Goal: Navigation & Orientation: Find specific page/section

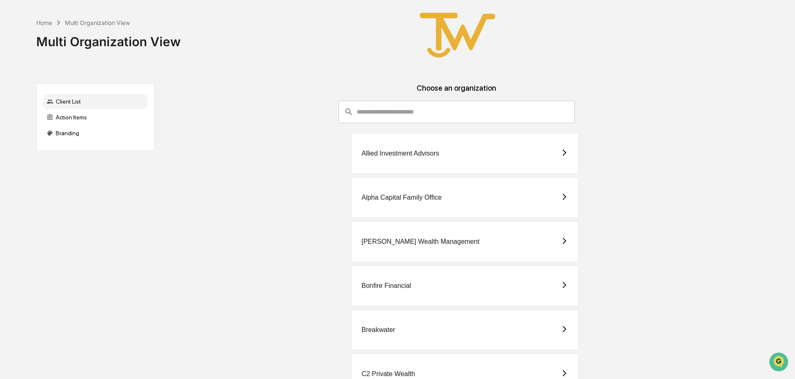
click at [396, 197] on div "Alpha Capital Family Office" at bounding box center [401, 197] width 80 height 7
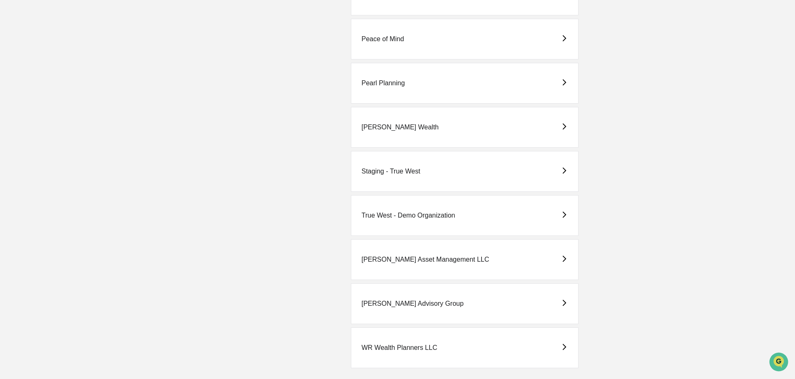
scroll to position [1049, 0]
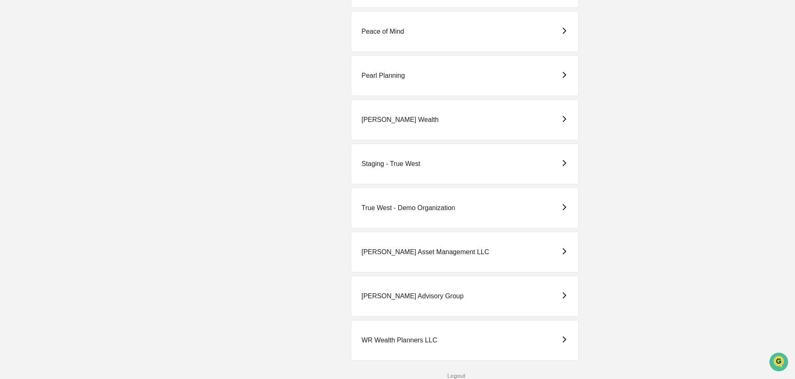
click at [399, 295] on div "[PERSON_NAME] Advisory Group" at bounding box center [412, 296] width 102 height 7
